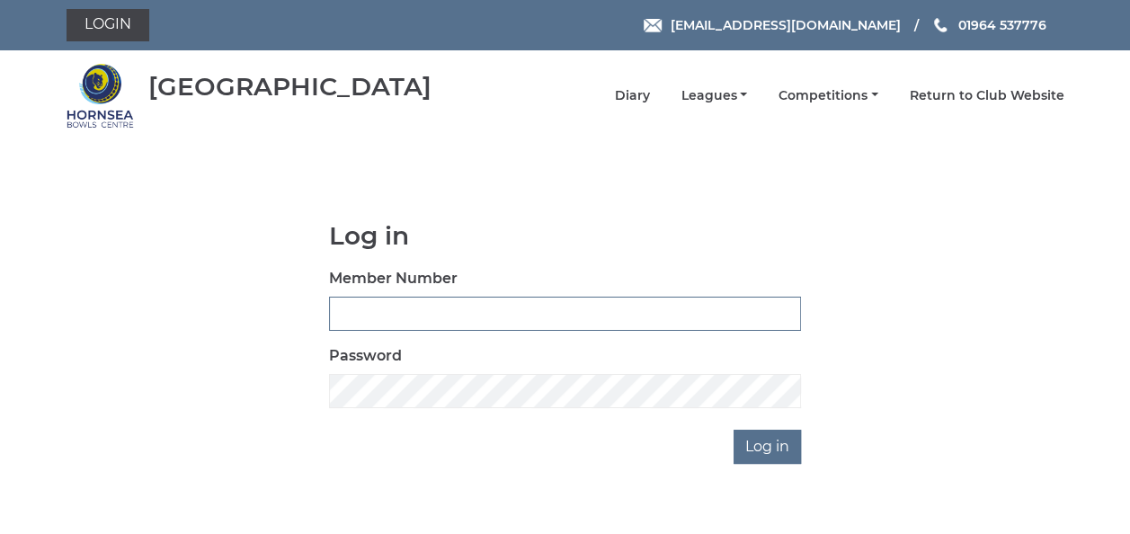
click at [405, 310] on input "Member Number" at bounding box center [565, 314] width 472 height 34
type input "1048"
click at [752, 451] on input "Log in" at bounding box center [767, 447] width 67 height 34
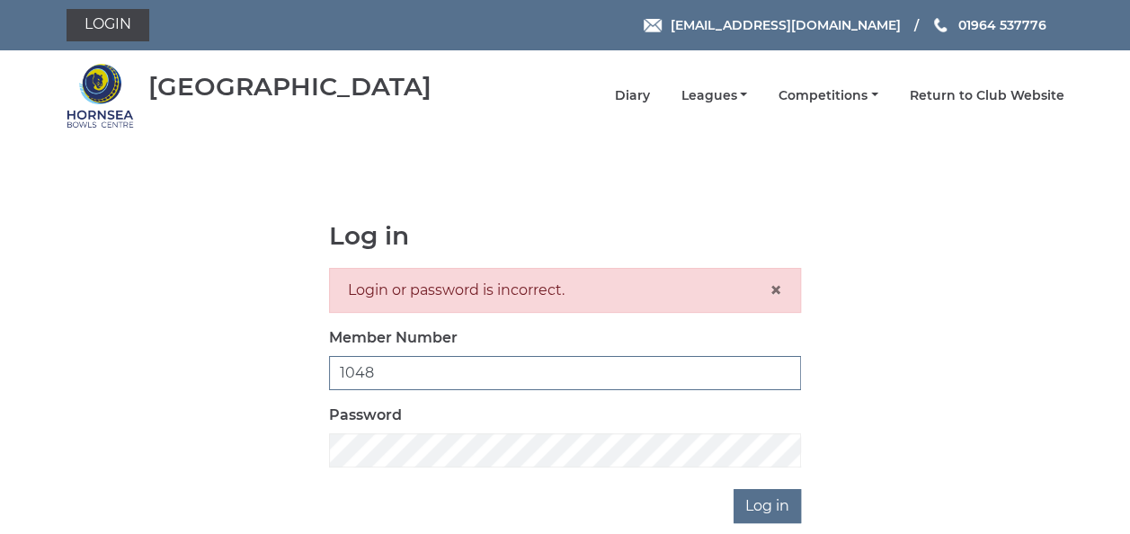
click at [389, 379] on input "1048" at bounding box center [565, 373] width 472 height 34
type input "1049"
click at [766, 504] on input "Log in" at bounding box center [767, 506] width 67 height 34
click at [771, 513] on input "Log in" at bounding box center [767, 506] width 67 height 34
